Goal: Find specific page/section: Find specific page/section

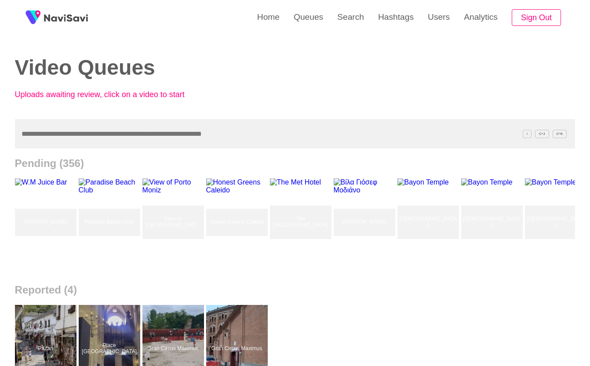
scroll to position [0, 8570]
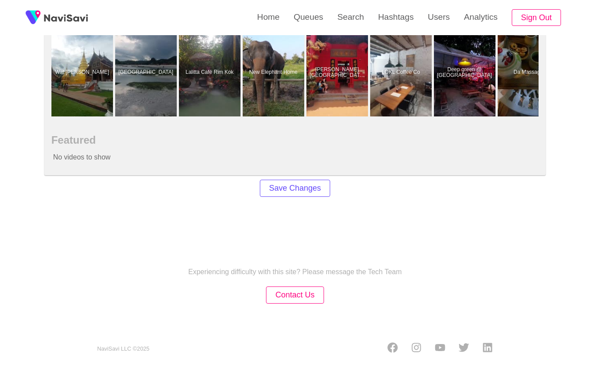
click at [328, 238] on div "Experiencing difficulty with this site? Please message the Tech Team Contact Us…" at bounding box center [295, 299] width 590 height 140
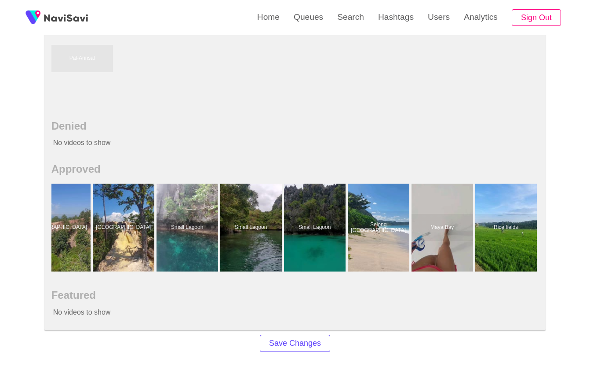
scroll to position [0, 8813]
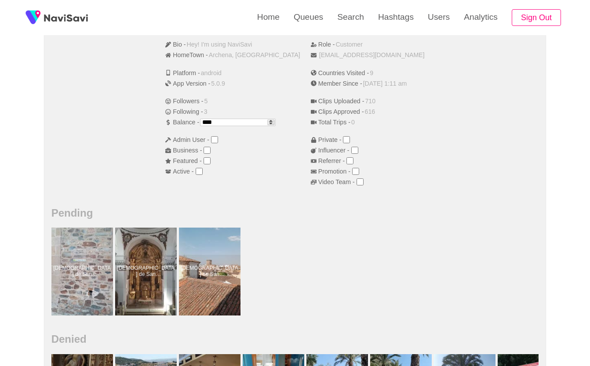
scroll to position [158, 0]
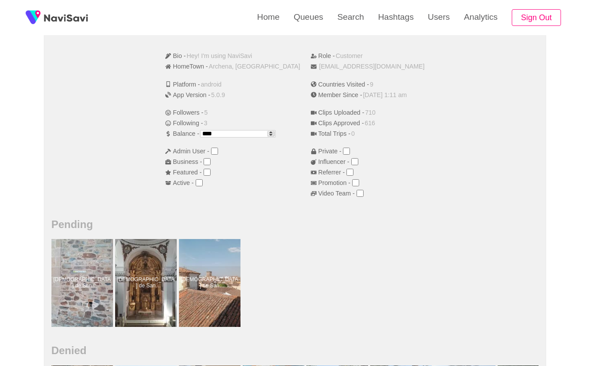
click at [67, 25] on link at bounding box center [56, 17] width 69 height 35
